Goal: Navigation & Orientation: Find specific page/section

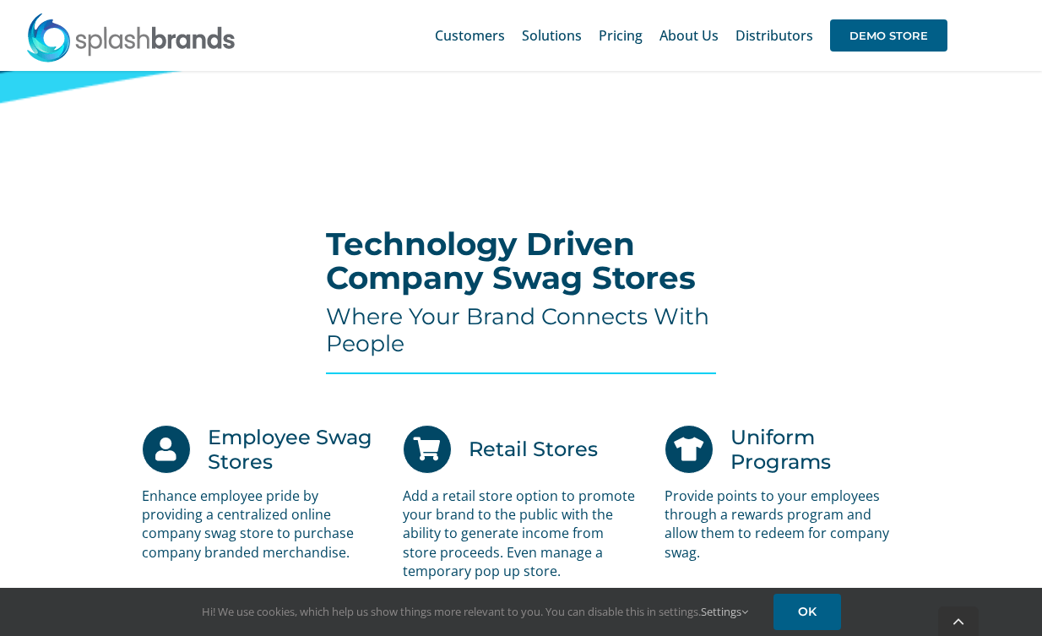
scroll to position [3293, 0]
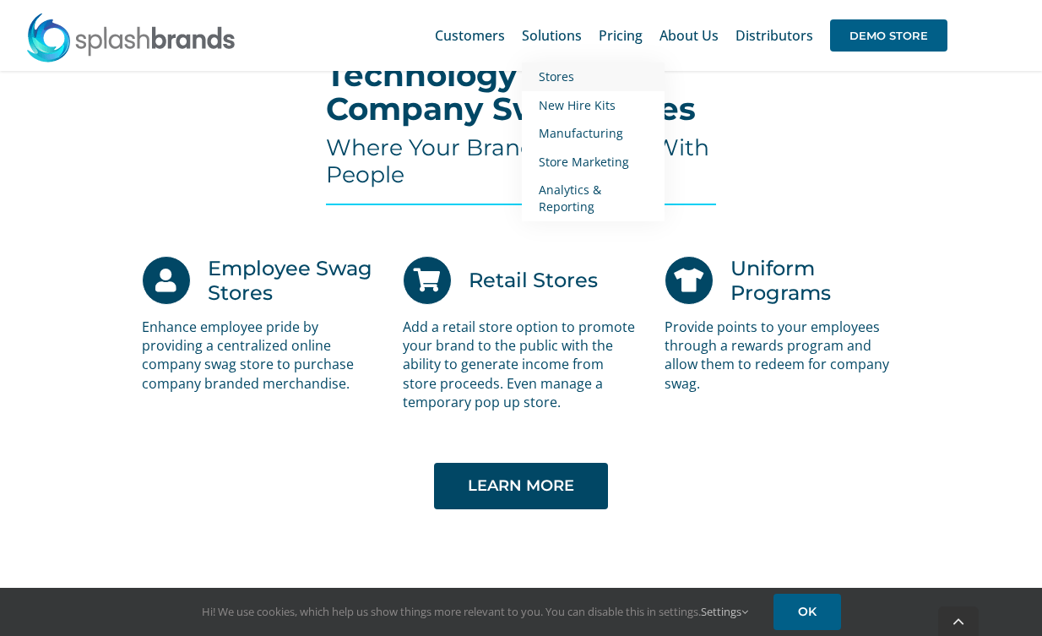
click at [558, 80] on span "Stores" at bounding box center [556, 76] width 35 height 16
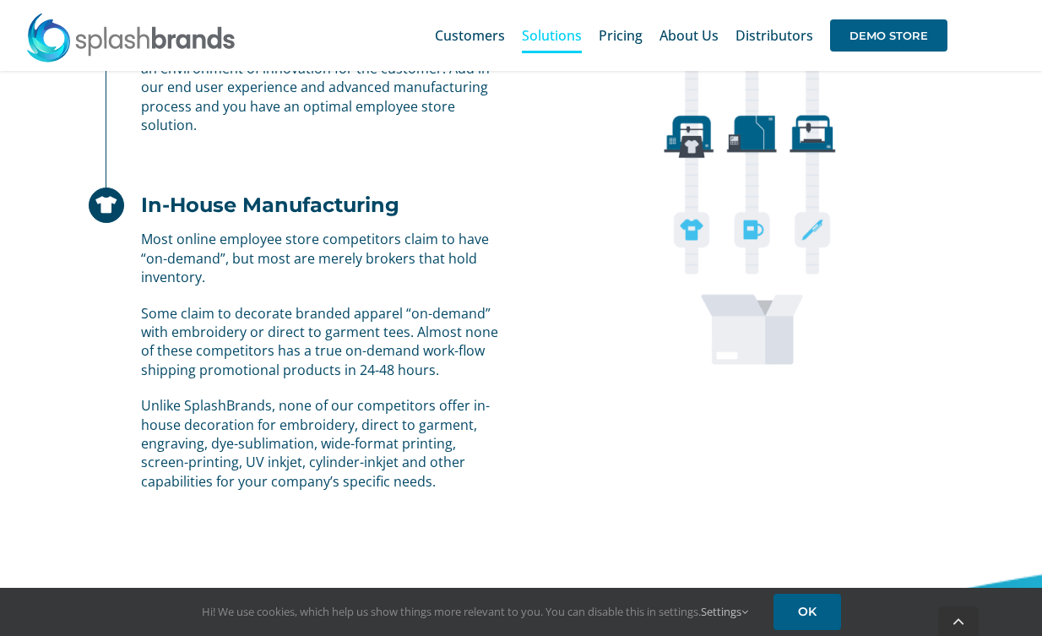
scroll to position [1591, 0]
